Goal: Check status: Check status

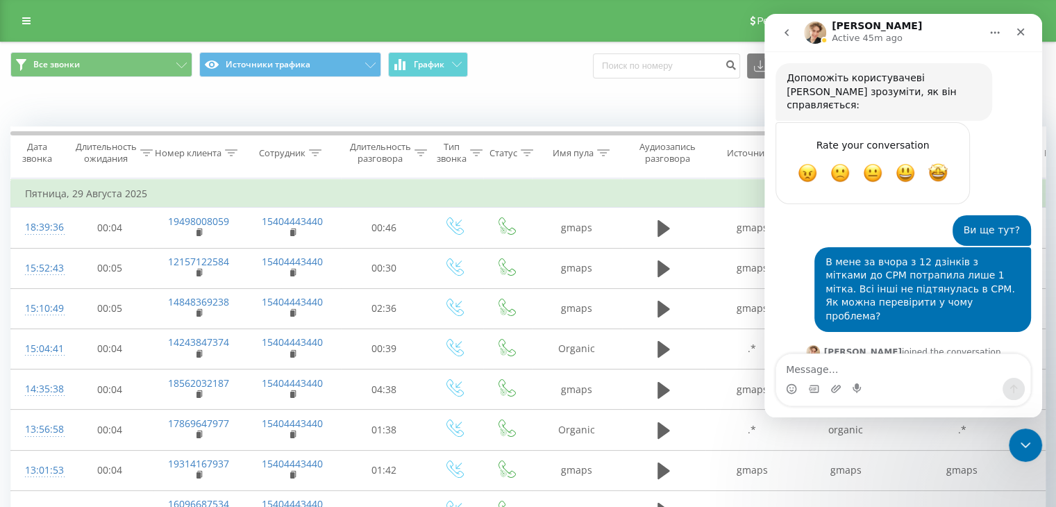
scroll to position [2597, 0]
click at [1021, 432] on div "Close Intercom Messenger" at bounding box center [1023, 442] width 33 height 33
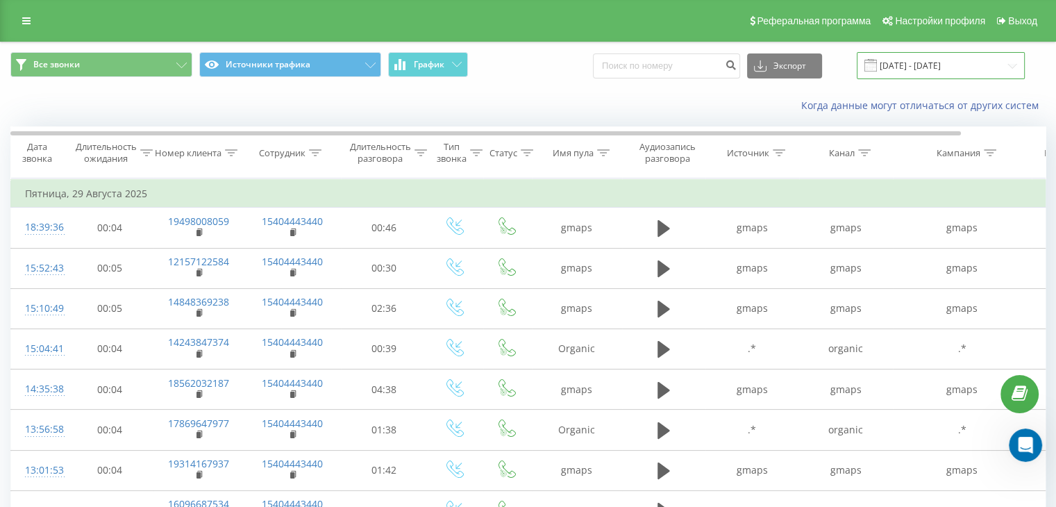
click at [932, 65] on input "[DATE] - [DATE]" at bounding box center [941, 65] width 168 height 27
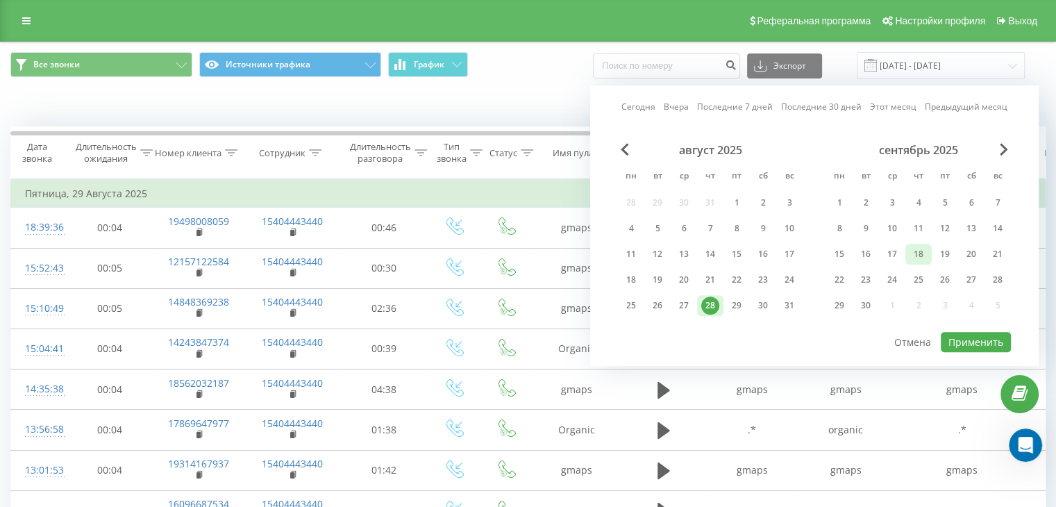
click at [923, 251] on div "18" at bounding box center [919, 254] width 18 height 18
click at [970, 340] on button "Применить" at bounding box center [976, 342] width 70 height 20
type input "[DATE] - [DATE]"
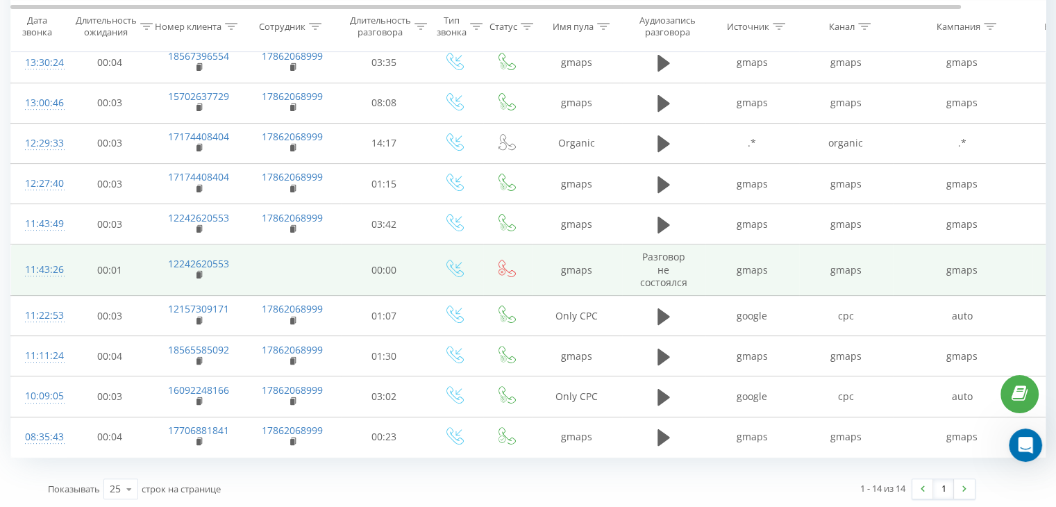
scroll to position [60, 0]
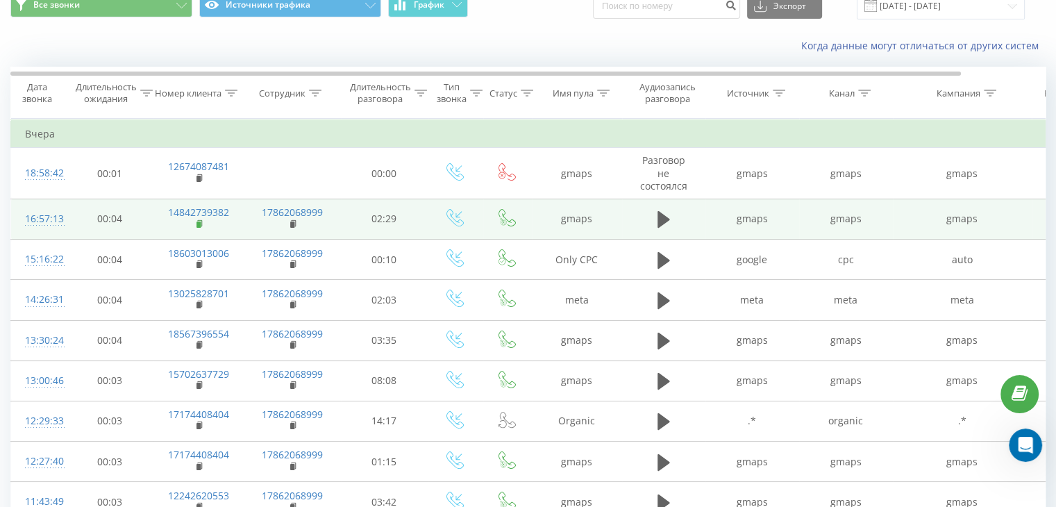
click at [200, 223] on rect at bounding box center [199, 225] width 4 height 6
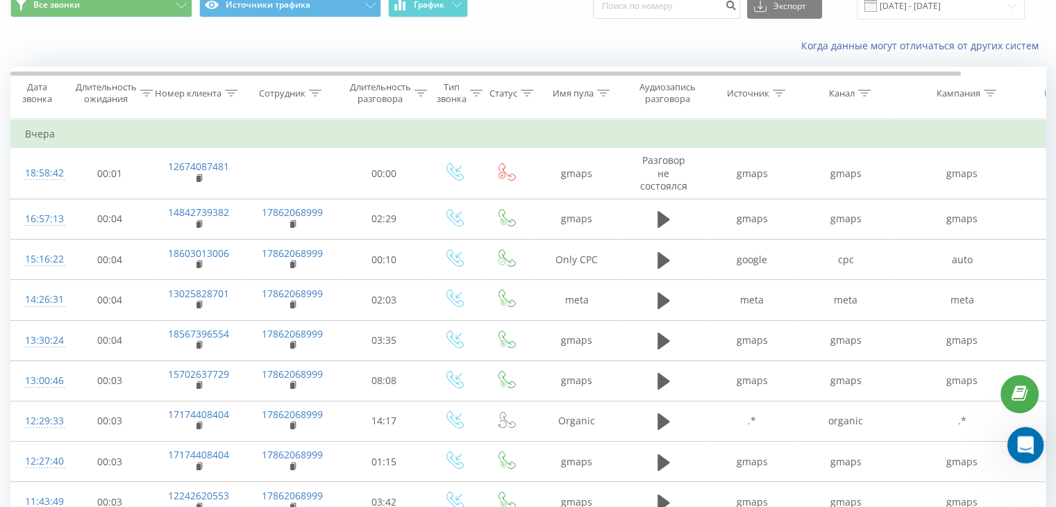
click at [1020, 442] on icon "Open Intercom Messenger" at bounding box center [1024, 443] width 23 height 23
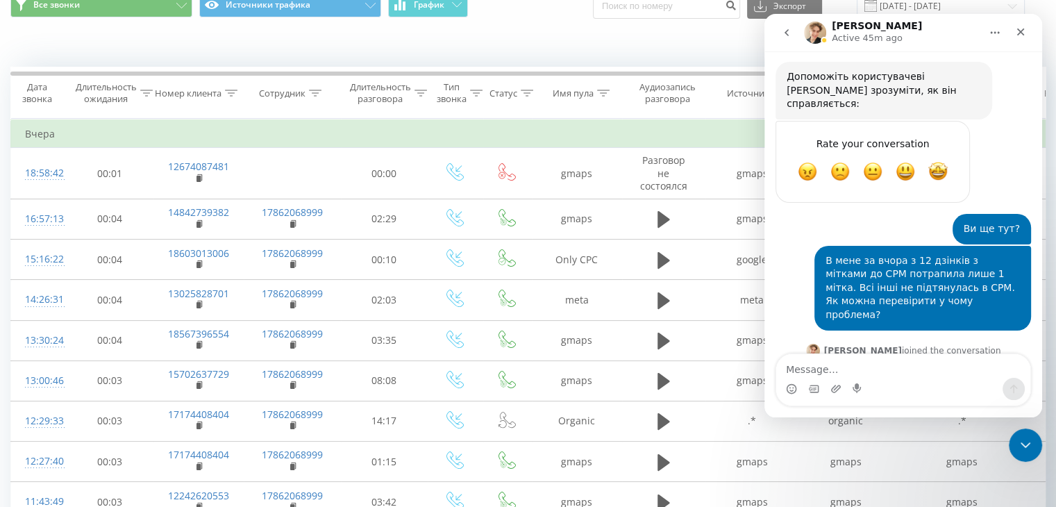
scroll to position [2597, 0]
click at [701, 51] on div "Когда данные могут отличаться от других систем" at bounding box center [726, 46] width 659 height 14
click at [1032, 460] on html at bounding box center [1023, 442] width 33 height 33
click at [1021, 451] on icon "Close Intercom Messenger" at bounding box center [1023, 443] width 17 height 17
